Goal: Task Accomplishment & Management: Complete application form

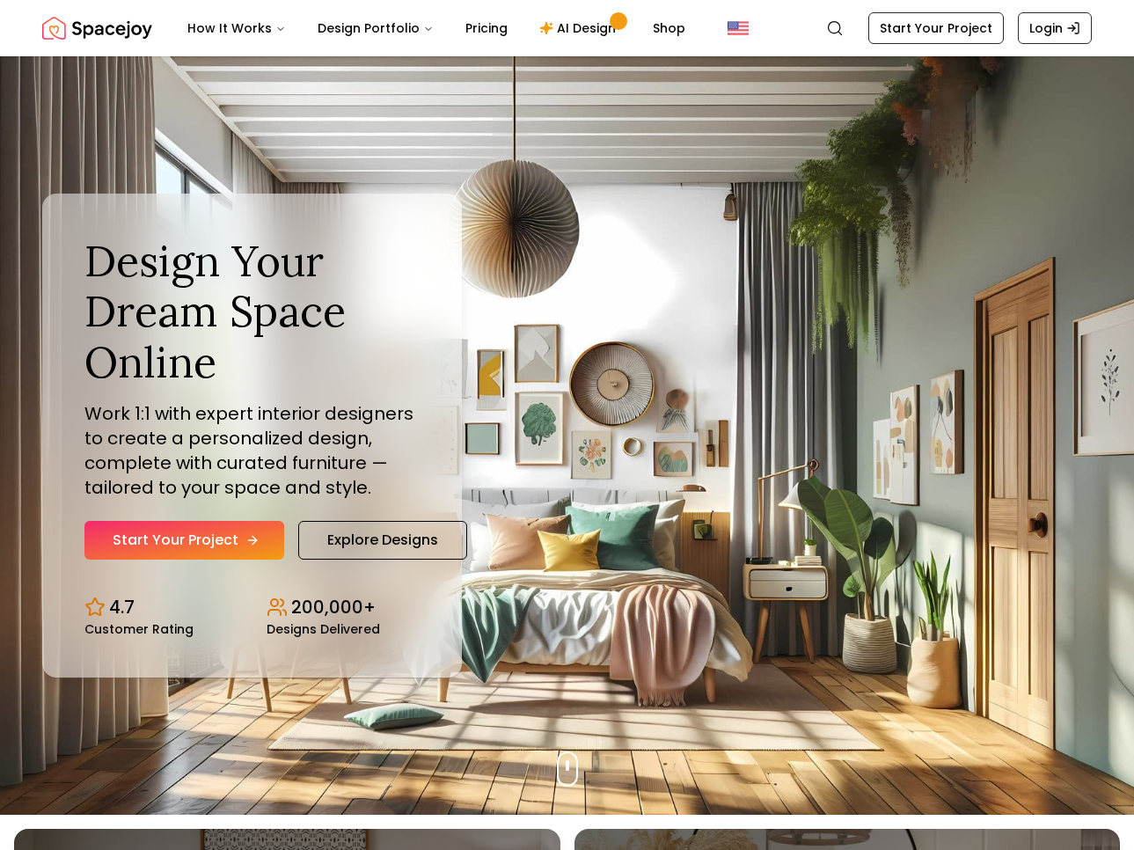
click at [230, 545] on div "Design Your Dream Space Online Work 1:1 with expert interior designers to creat…" at bounding box center [251, 398] width 335 height 325
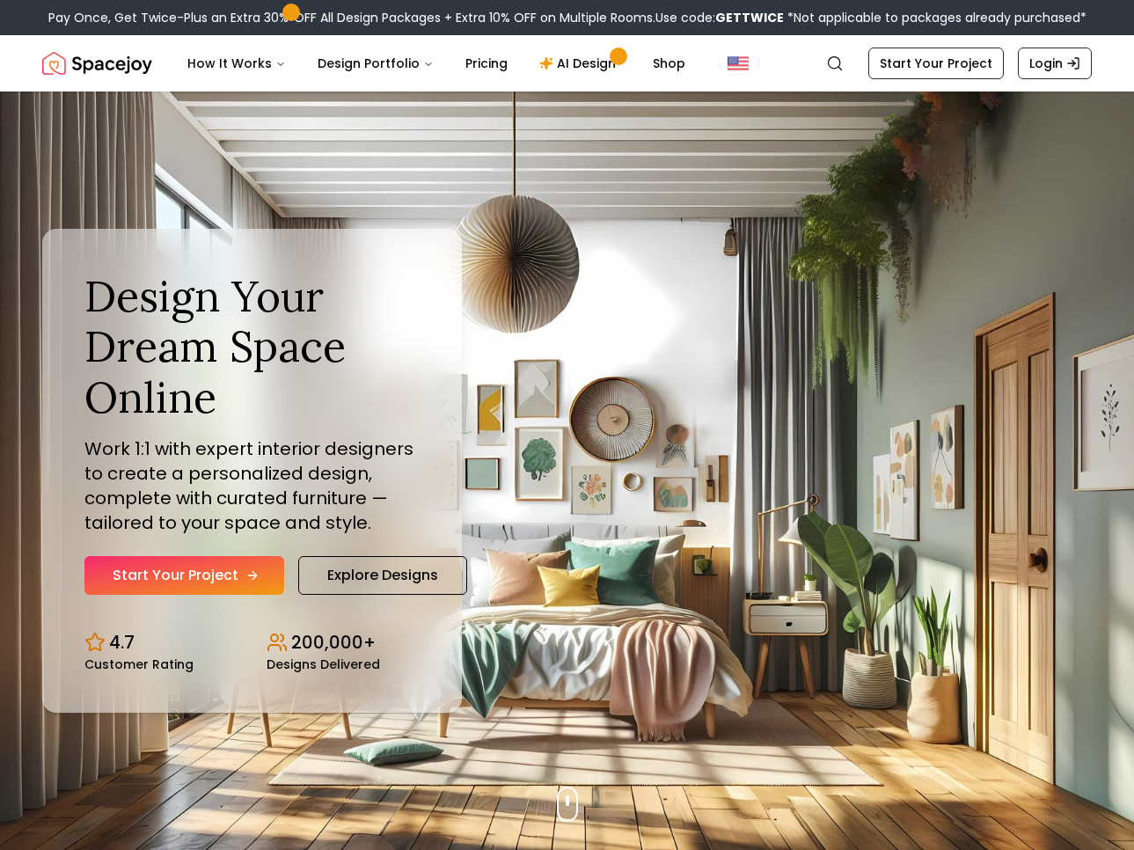
click at [212, 568] on link "Start Your Project" at bounding box center [184, 575] width 200 height 39
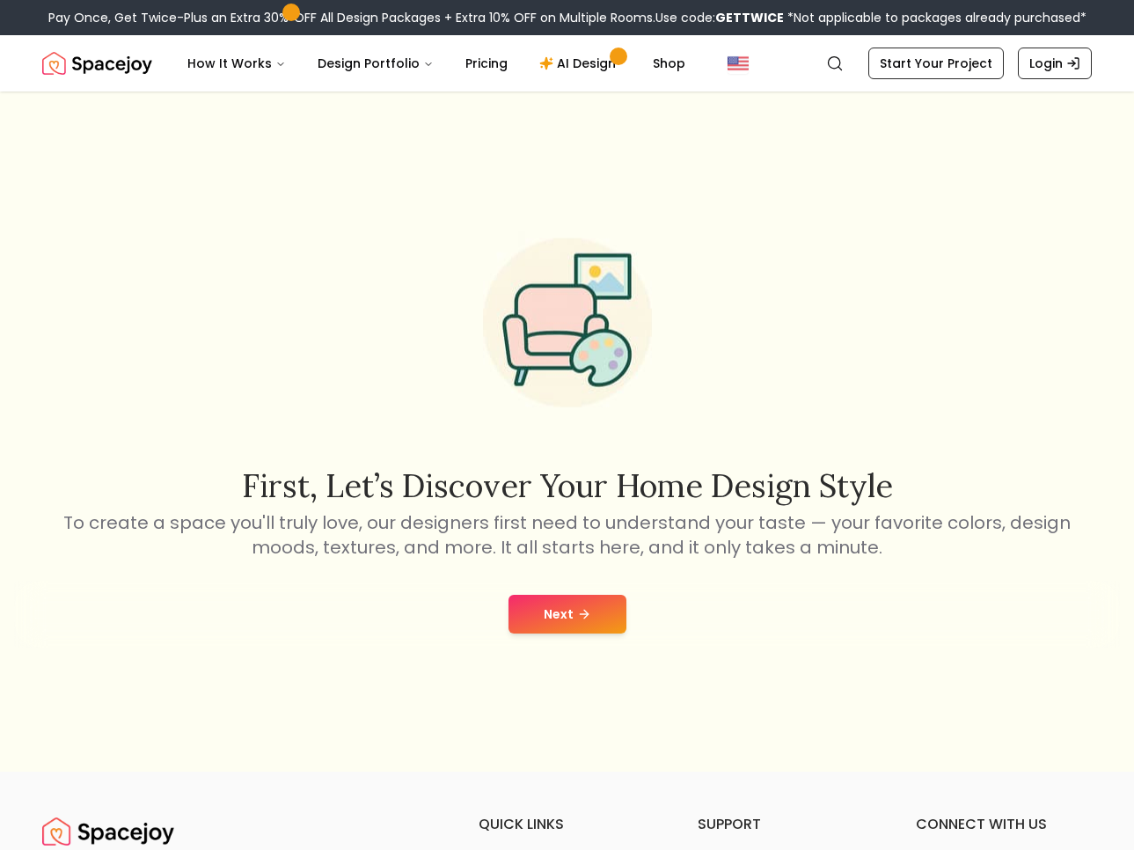
click at [548, 601] on button "Next" at bounding box center [568, 614] width 118 height 39
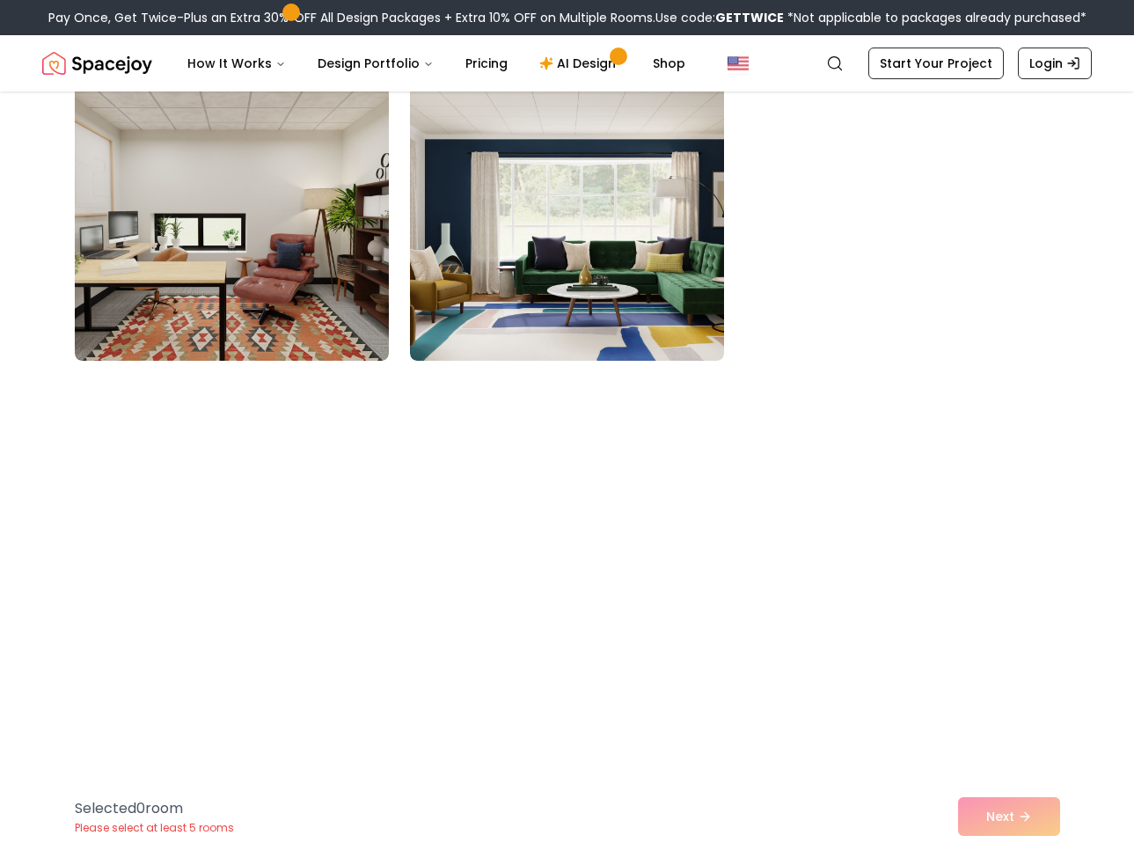
scroll to position [2024, 0]
